Goal: Transaction & Acquisition: Purchase product/service

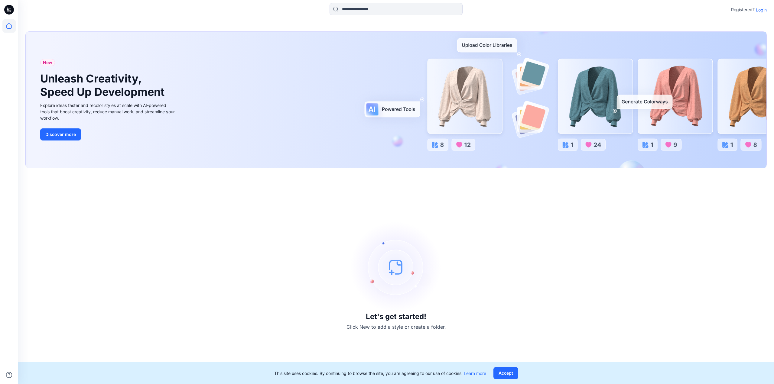
click at [763, 8] on p "Login" at bounding box center [761, 10] width 11 height 6
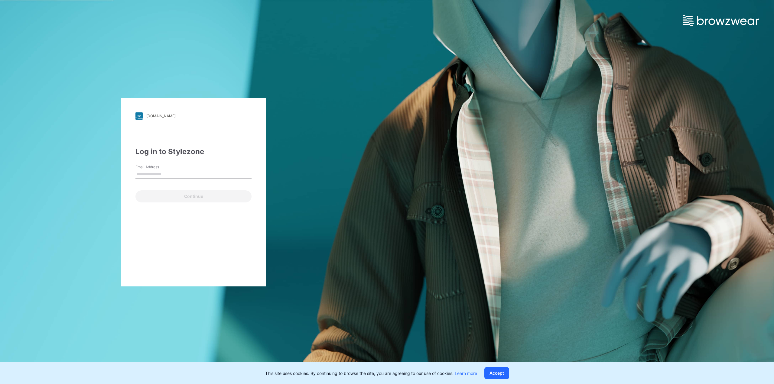
click at [158, 172] on input "Email Address" at bounding box center [193, 174] width 116 height 9
type input "**********"
click at [200, 201] on button "Continue" at bounding box center [193, 197] width 116 height 12
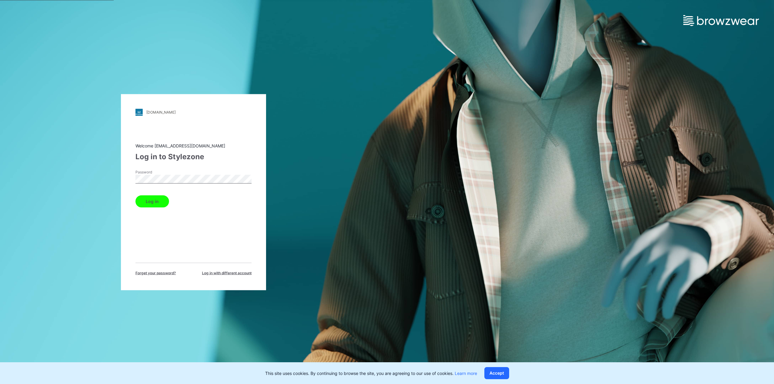
click at [160, 200] on button "Log in" at bounding box center [152, 201] width 34 height 12
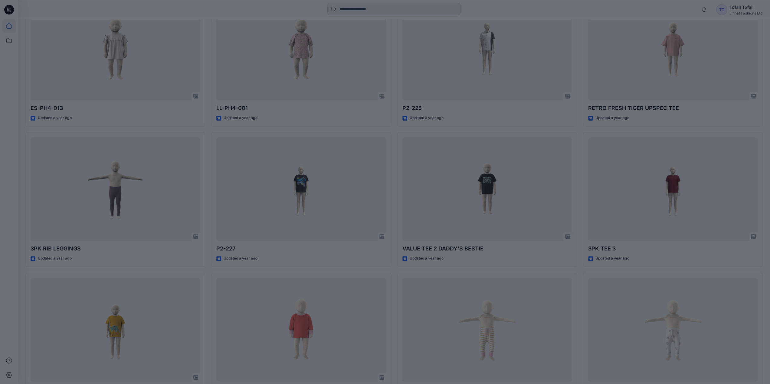
scroll to position [294, 0]
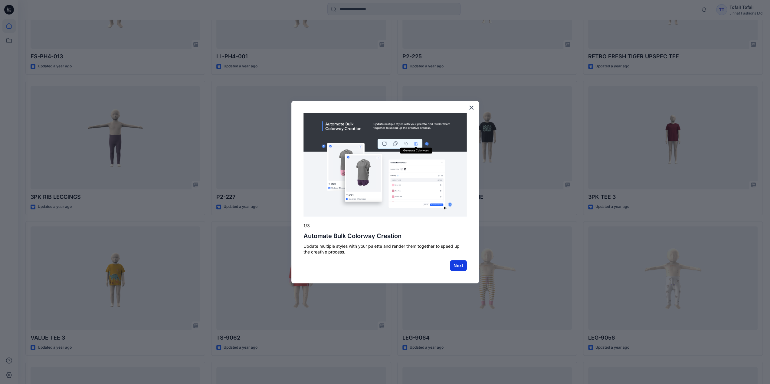
click at [454, 270] on button "Next" at bounding box center [458, 265] width 17 height 11
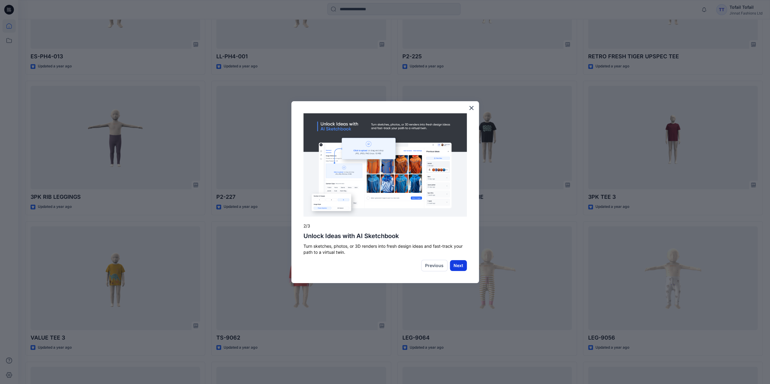
click at [453, 266] on button "Next" at bounding box center [458, 265] width 17 height 11
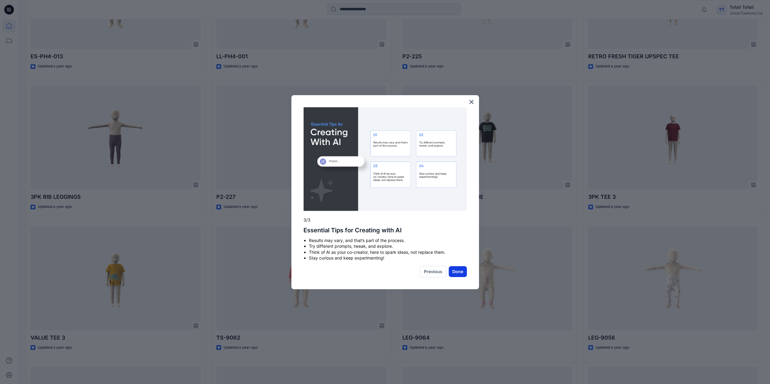
click at [459, 272] on button "Done" at bounding box center [457, 271] width 18 height 11
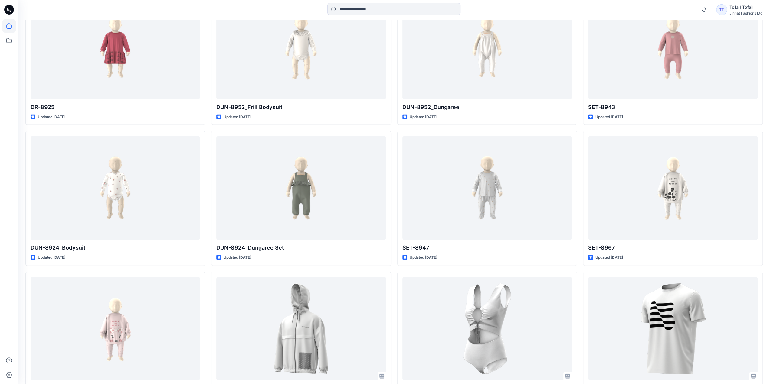
scroll to position [1256, 0]
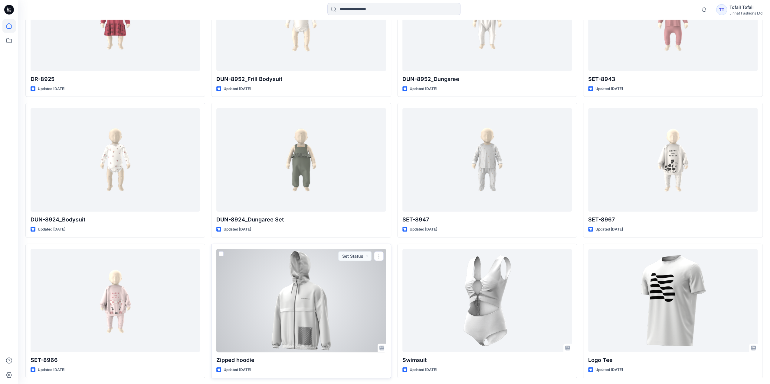
click at [299, 316] on div at bounding box center [300, 301] width 169 height 104
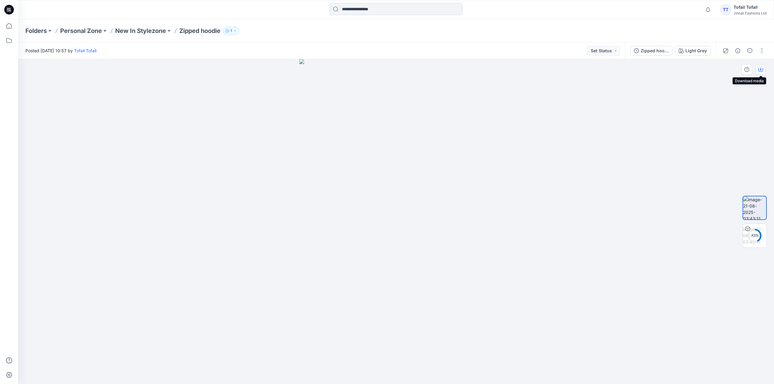
click at [761, 70] on icon "button" at bounding box center [761, 68] width 2 height 3
click at [751, 206] on img at bounding box center [754, 208] width 23 height 23
drag, startPoint x: 384, startPoint y: 275, endPoint x: 388, endPoint y: 232, distance: 43.8
drag, startPoint x: 429, startPoint y: 298, endPoint x: 333, endPoint y: 288, distance: 97.0
click at [754, 229] on img at bounding box center [755, 235] width 24 height 19
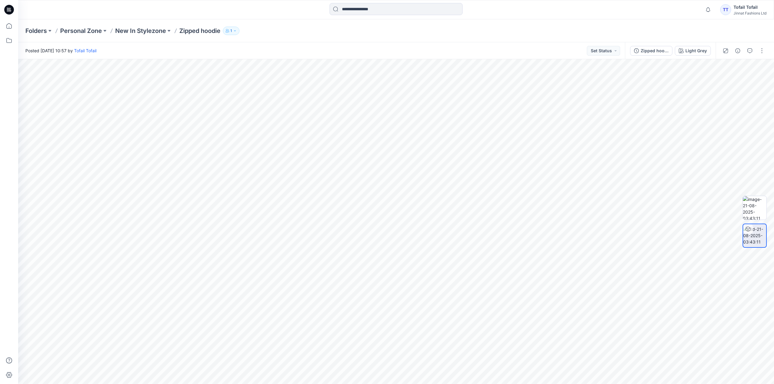
click at [229, 30] on icon "button" at bounding box center [228, 31] width 4 height 4
